Goal: Subscribe to service/newsletter

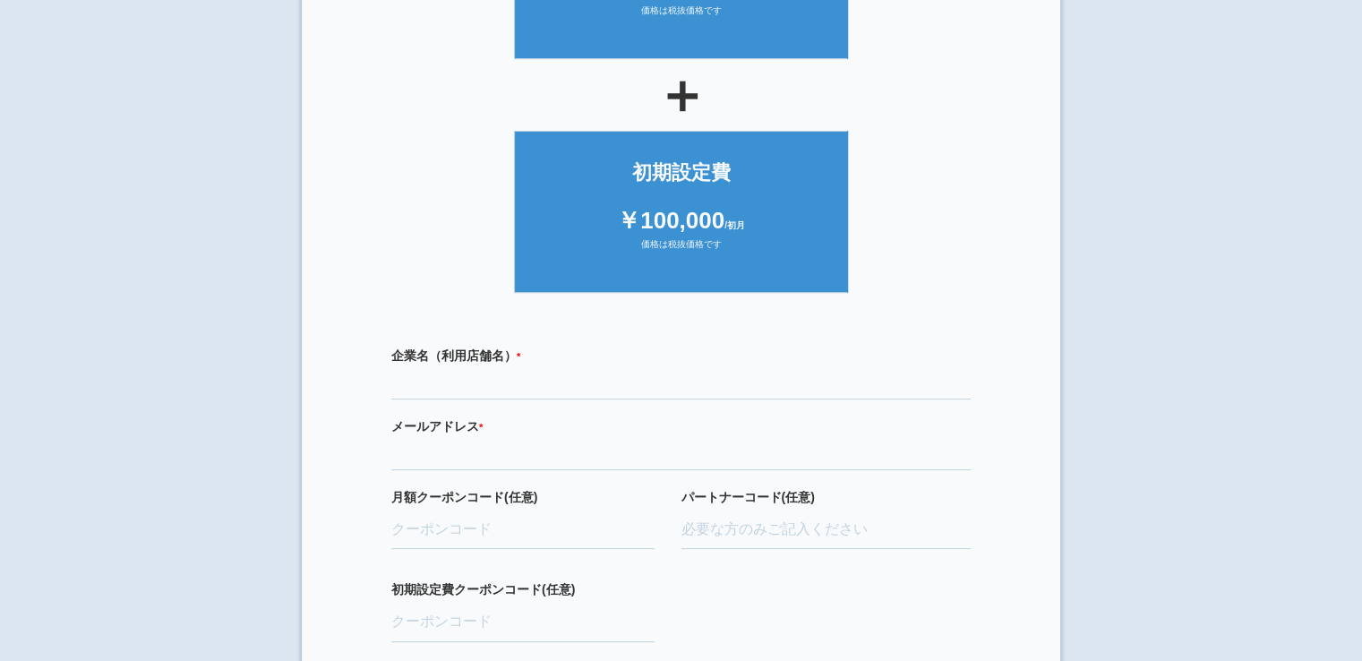
scroll to position [179, 0]
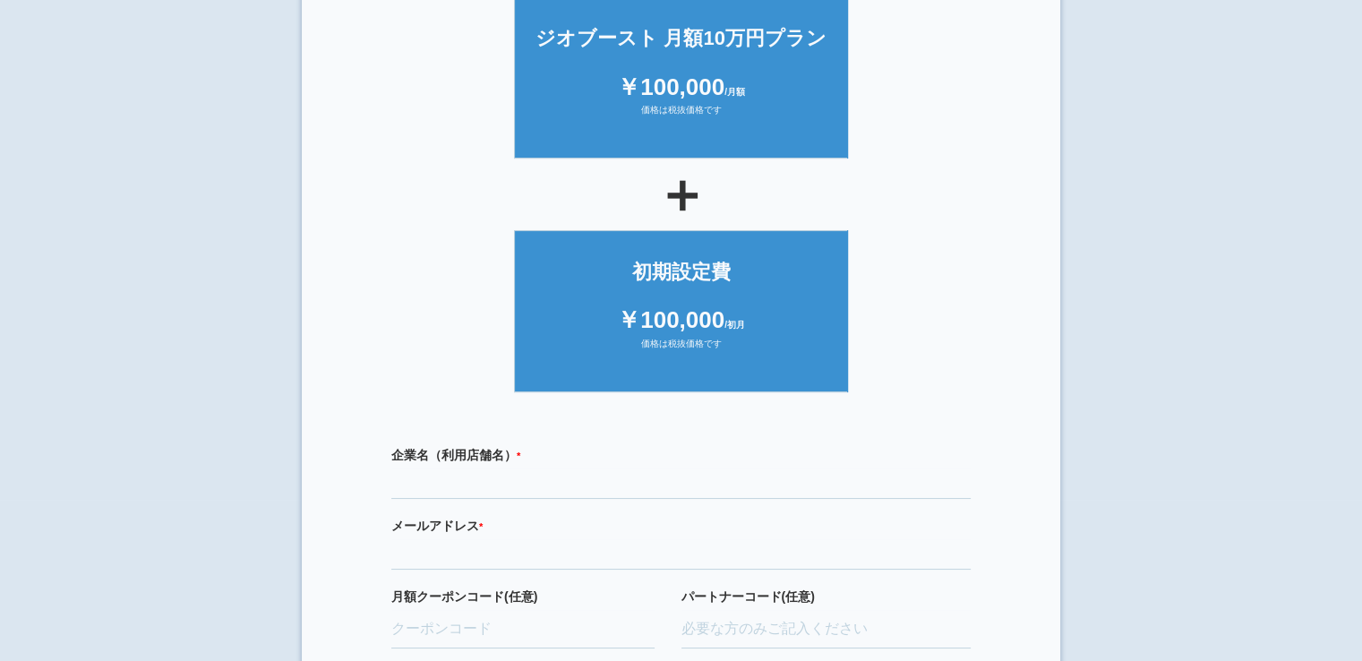
click at [544, 465] on div "企業名（利用店舗名） * 必須項目です" at bounding box center [680, 472] width 579 height 53
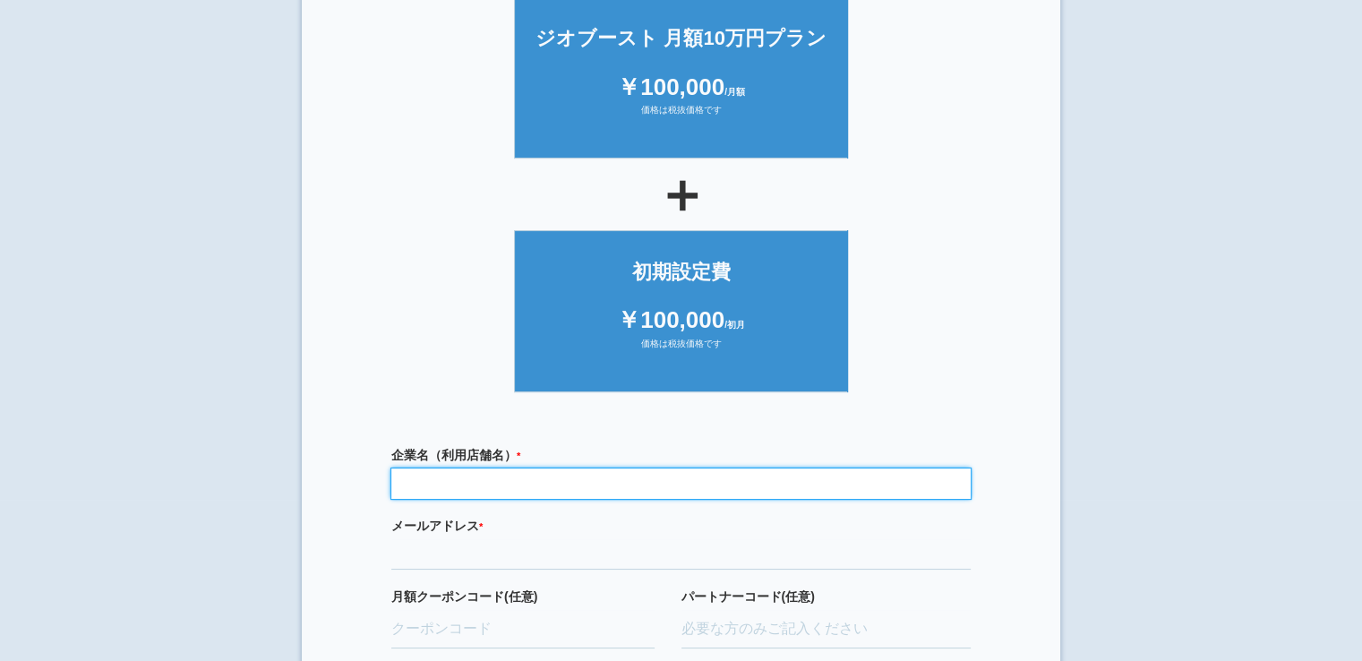
click at [548, 476] on input "text" at bounding box center [680, 483] width 579 height 30
type input "でぐち腎泌尿器クリニック"
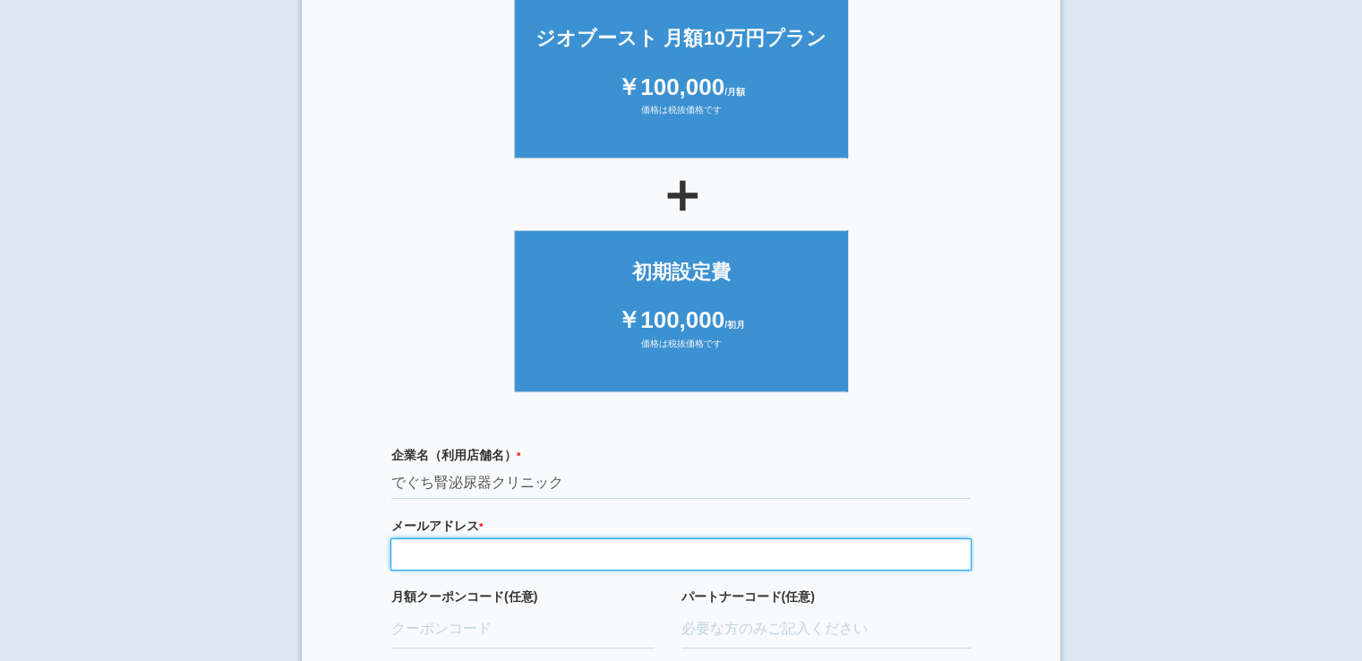
click at [507, 546] on input "email" at bounding box center [680, 554] width 579 height 30
type input "[EMAIL_ADDRESS][DOMAIN_NAME]"
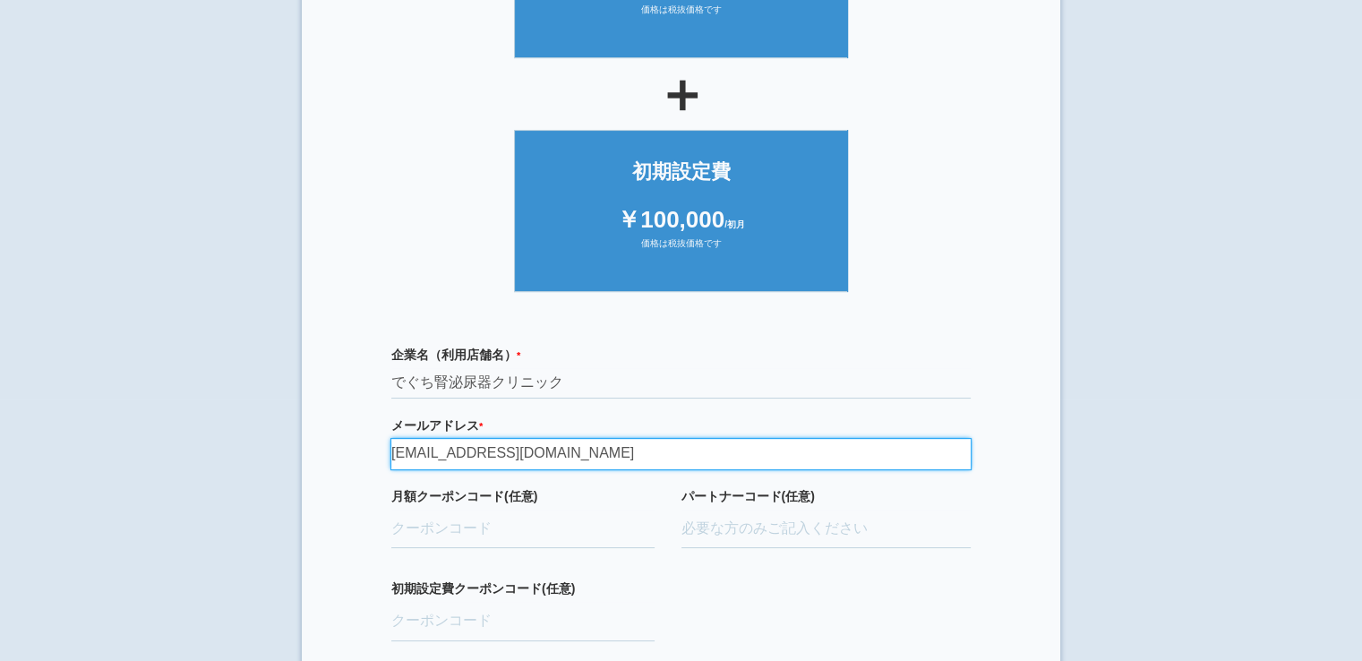
scroll to position [421, 0]
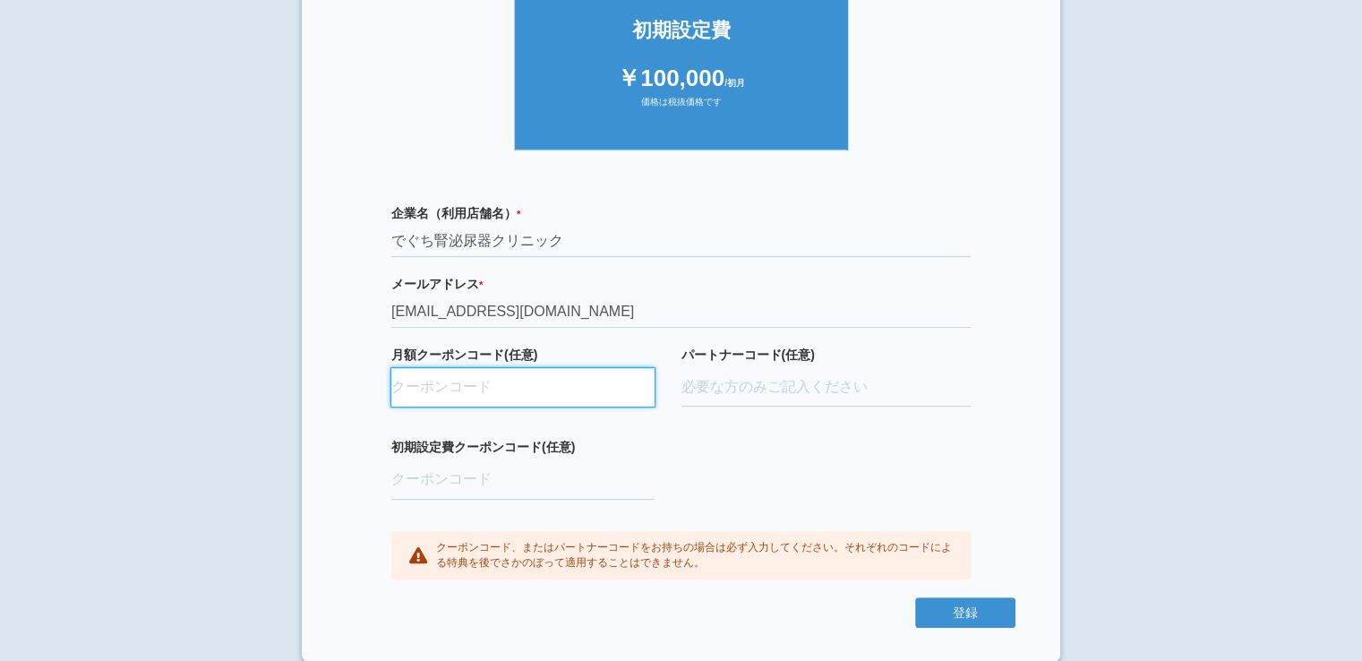
click at [545, 390] on input "月額クーポンコード(任意)" at bounding box center [522, 387] width 263 height 39
paste input "ifENW5rd"
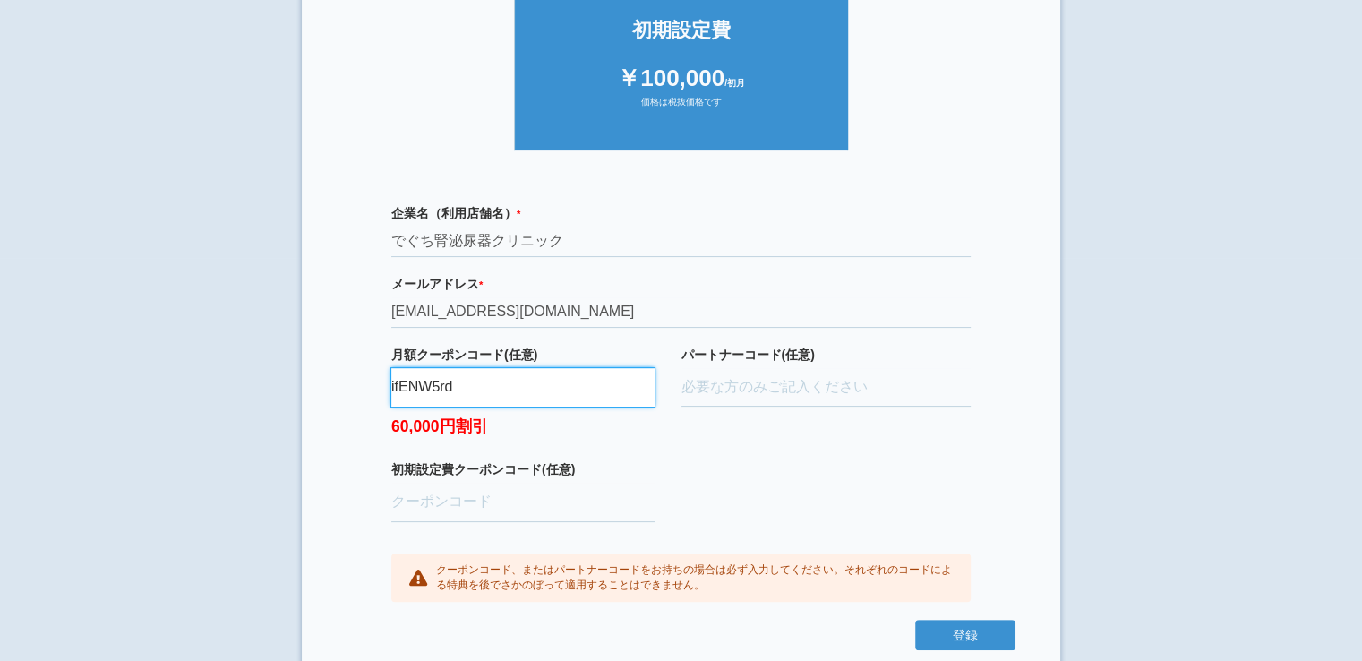
type input "ifENW5rd"
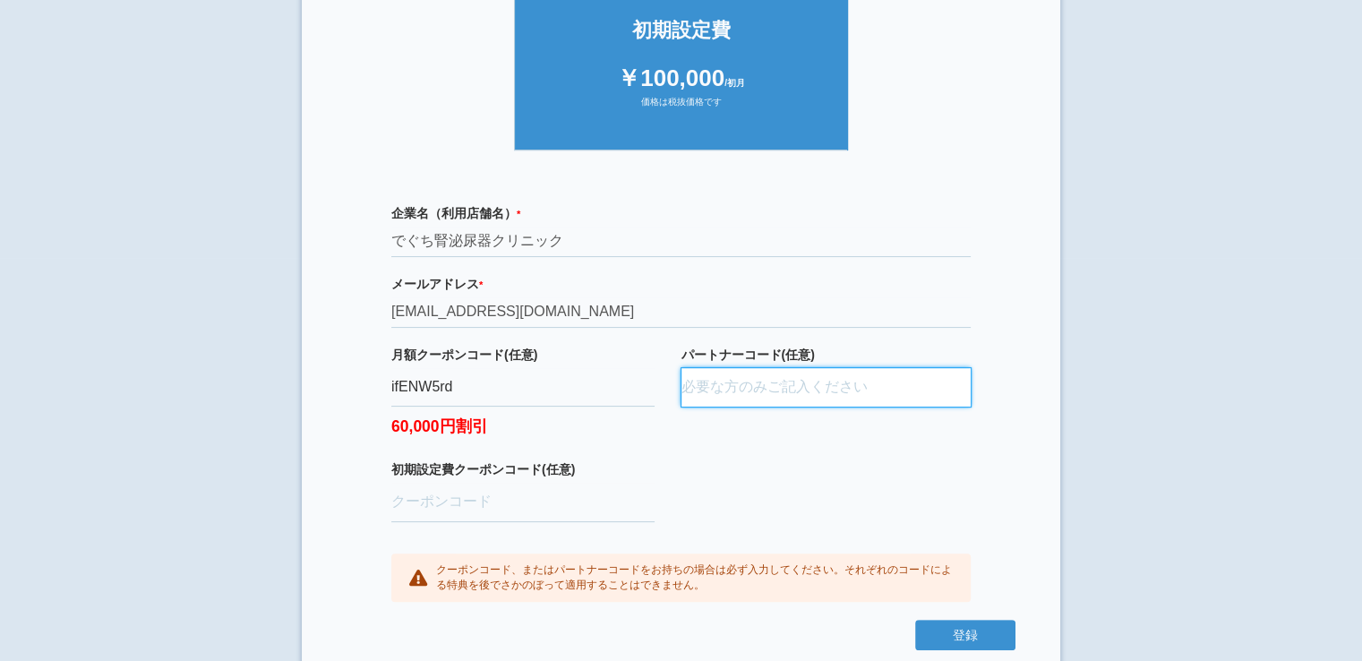
click at [765, 390] on input "パートナーコード(任意)" at bounding box center [826, 387] width 290 height 39
paste input "aBAaXUlM"
type input "aBAaXUlM"
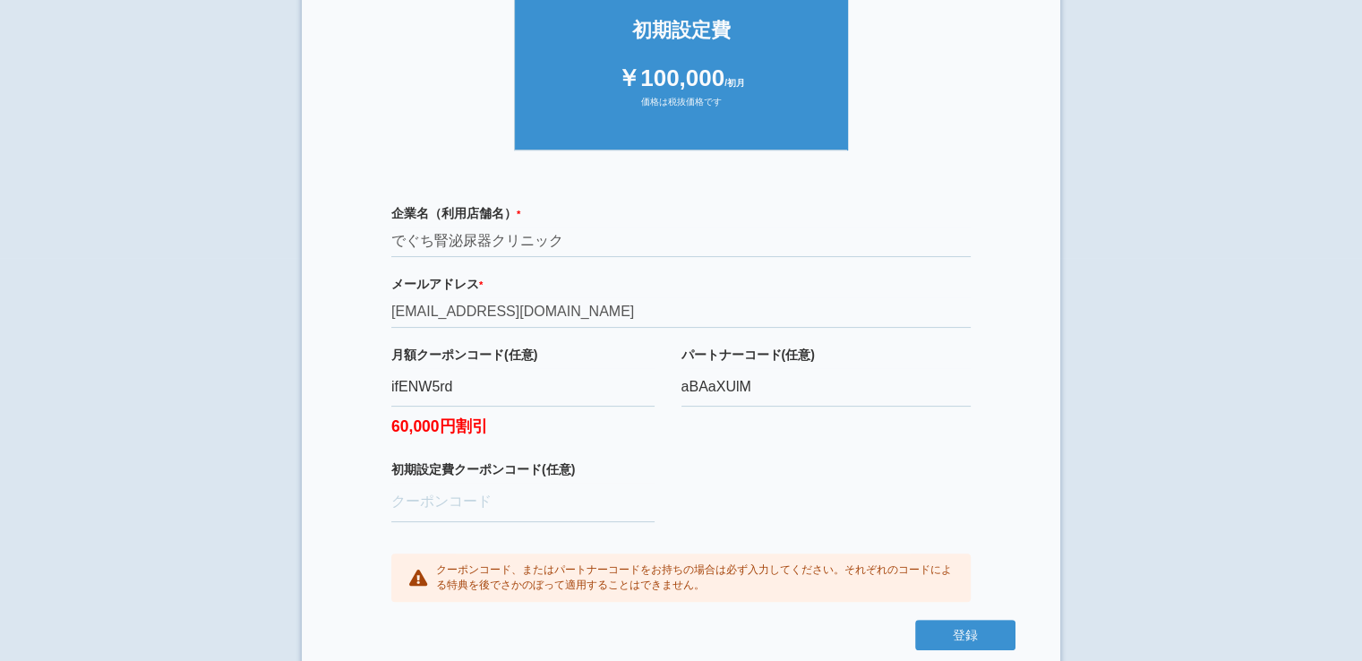
click at [739, 461] on div "企業名（利用店舗名） * 必須項目です でぐち腎泌尿器クリニック メールアドレス * 必須項目です 正しいメールアドレスを入力してください [EMAIL_AD…" at bounding box center [681, 403] width 669 height 434
drag, startPoint x: 765, startPoint y: 378, endPoint x: 672, endPoint y: 382, distance: 93.2
click at [649, 389] on div "月額クーポンコード(任意) ifENW5rd 60,000円割引 パートナーコード(任意) aBAaXUlM" at bounding box center [680, 404] width 579 height 116
click at [476, 511] on input "初期設定費クーポンコード(任意)" at bounding box center [522, 502] width 263 height 39
paste input "aBAaXUlM"
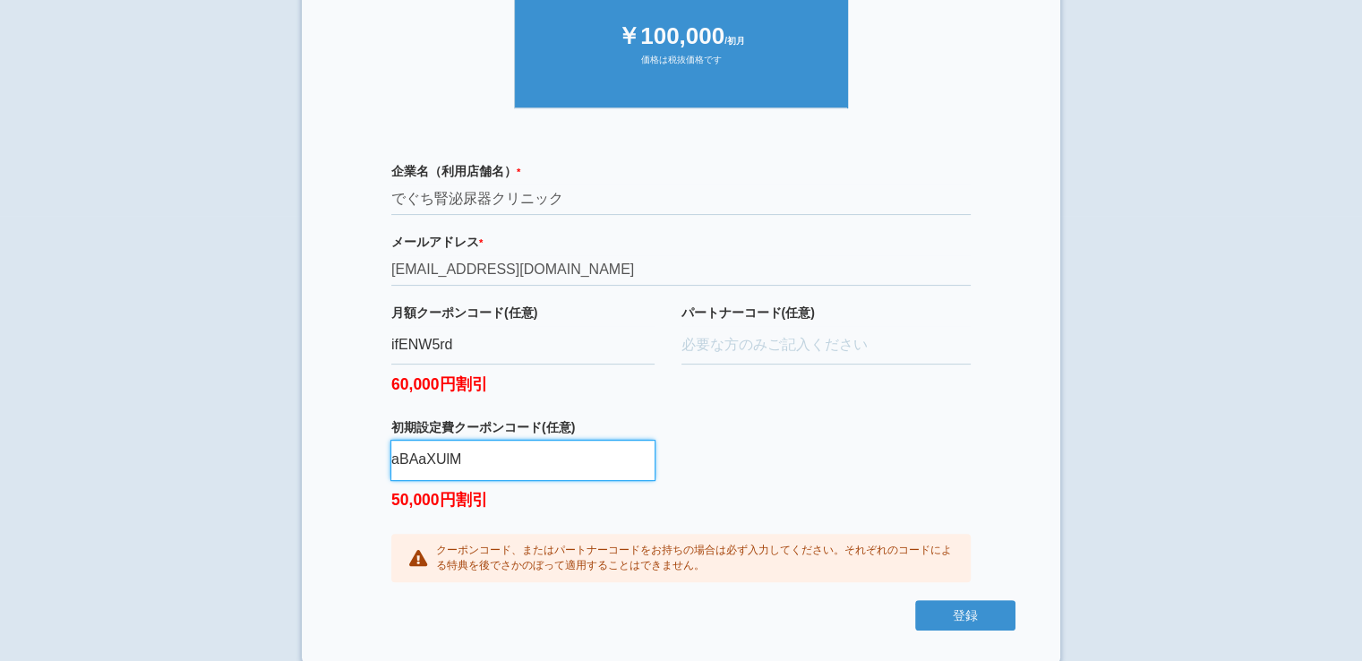
scroll to position [466, 0]
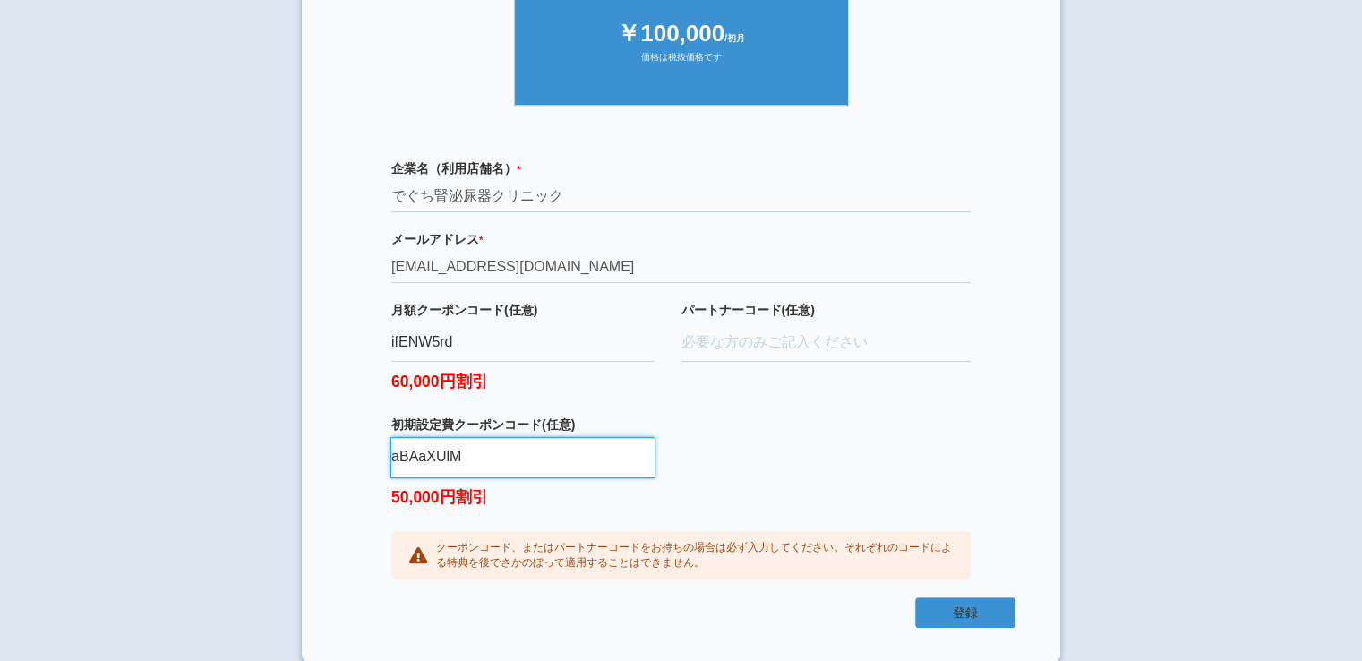
type input "aBAaXUlM"
click at [956, 610] on button "登録" at bounding box center [965, 612] width 100 height 30
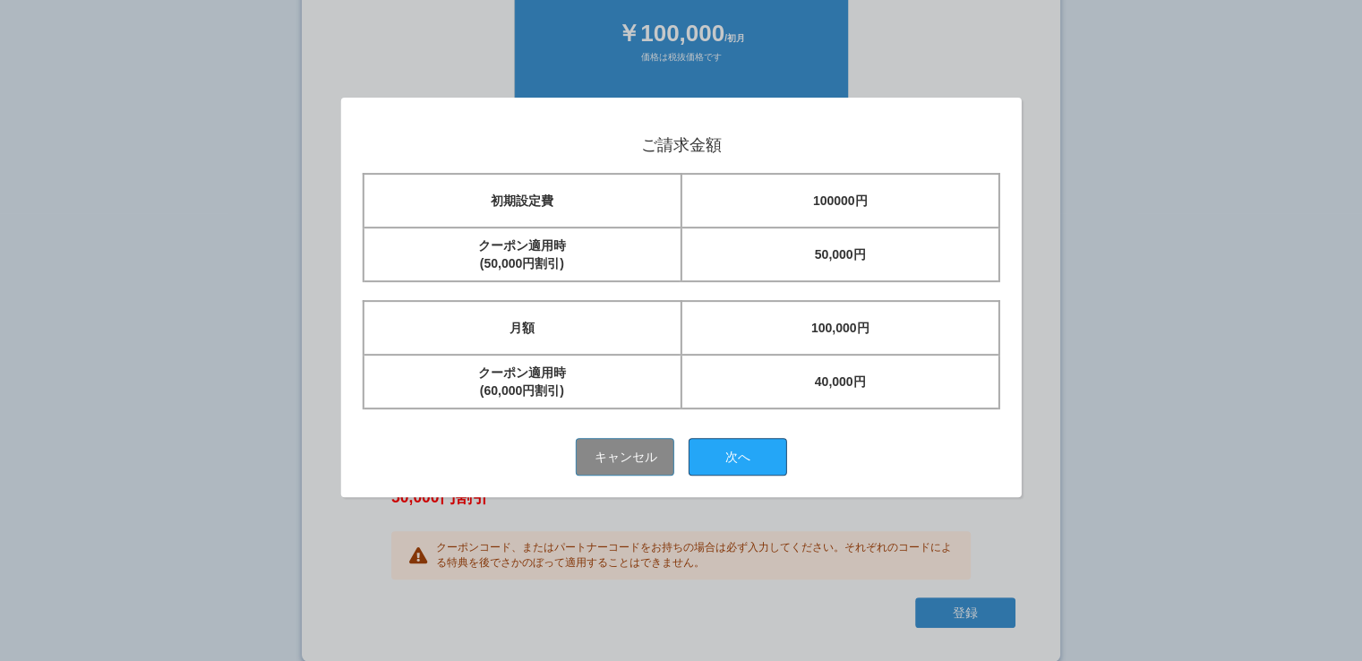
click at [757, 450] on button "次へ" at bounding box center [738, 457] width 99 height 38
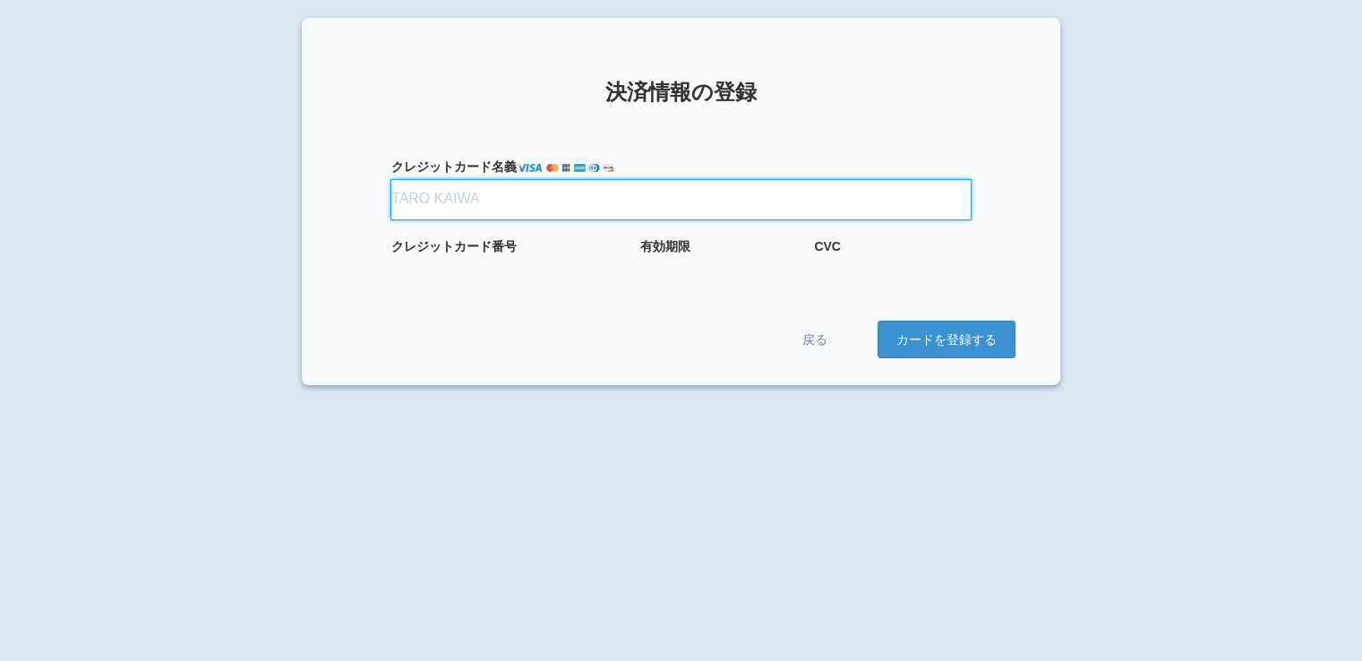
click at [490, 193] on input "クレジット カード名義" at bounding box center [680, 199] width 579 height 39
type input "TAKASHI DEGUCHI"
click at [553, 243] on label "クレジット カード番号" at bounding box center [507, 246] width 232 height 18
click at [562, 194] on input "TAKASHI DEGUCHI" at bounding box center [680, 199] width 579 height 39
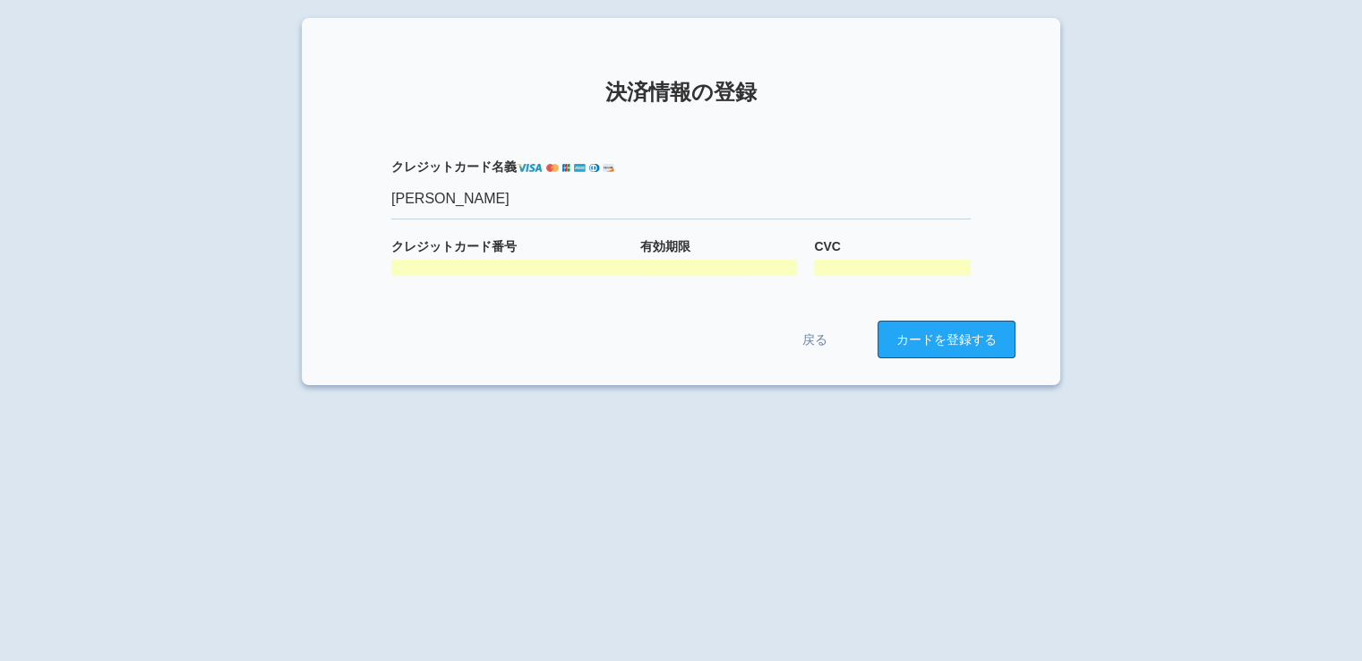
click at [922, 334] on button "カードを登録する" at bounding box center [947, 340] width 138 height 38
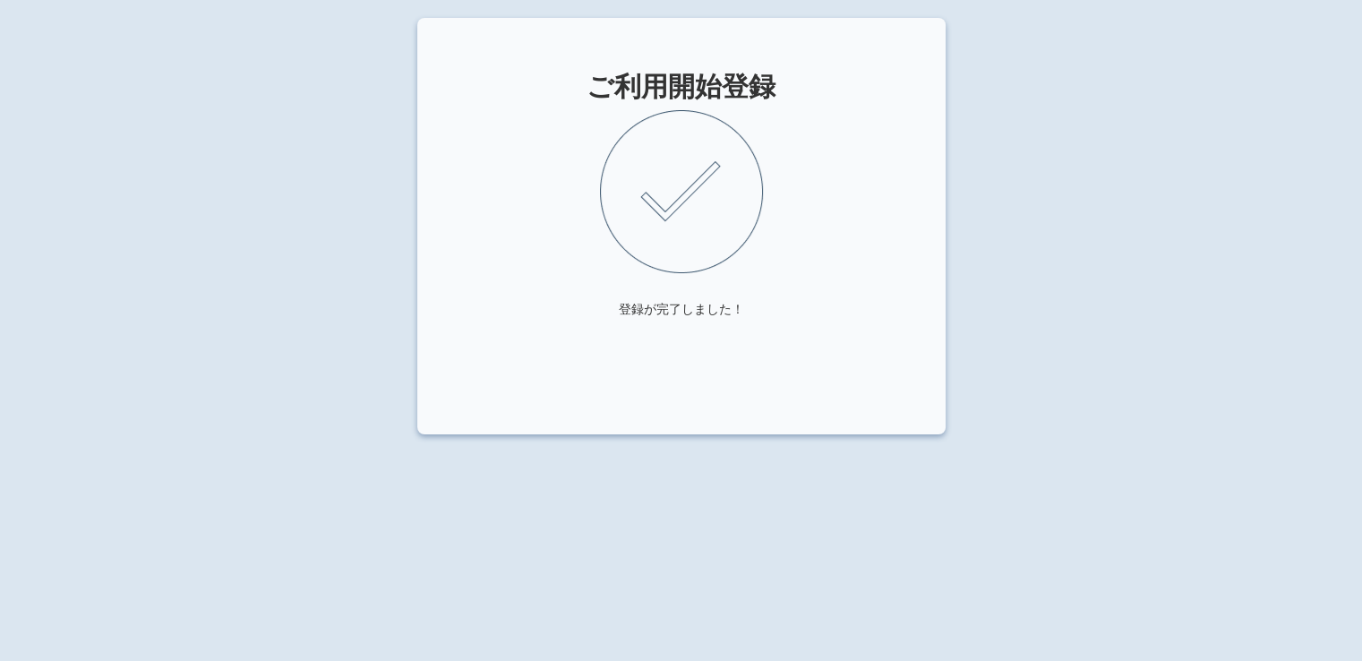
click at [691, 236] on img at bounding box center [681, 191] width 163 height 163
